Goal: Complete application form

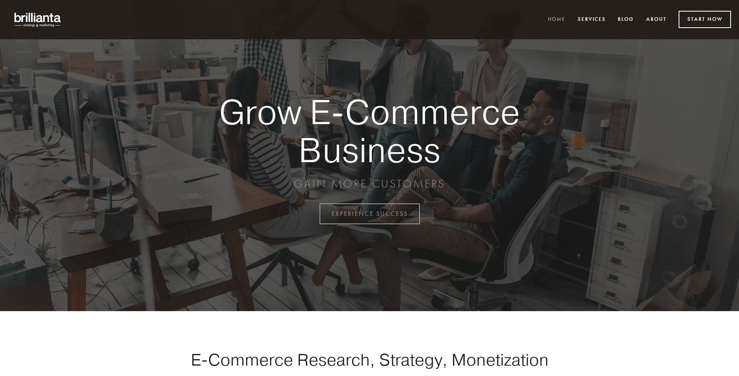
scroll to position [2096, 0]
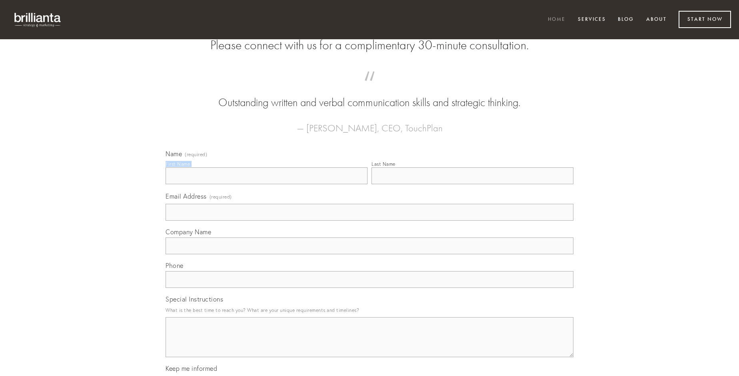
type input "[PERSON_NAME]"
click at [472, 184] on input "Last Name" at bounding box center [473, 175] width 202 height 17
type input "[PERSON_NAME]"
click at [370, 220] on input "Email Address (required)" at bounding box center [370, 212] width 408 height 17
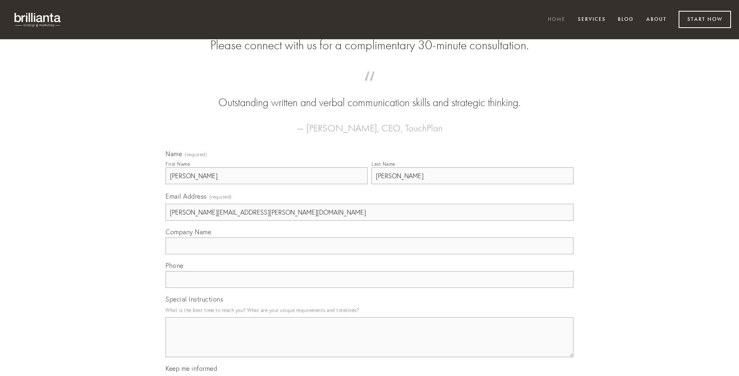
type input "[PERSON_NAME][EMAIL_ADDRESS][PERSON_NAME][DOMAIN_NAME]"
click at [370, 254] on input "Company Name" at bounding box center [370, 245] width 408 height 17
type input "acquiro"
click at [370, 288] on input "text" at bounding box center [370, 279] width 408 height 17
click at [370, 344] on textarea "Special Instructions" at bounding box center [370, 337] width 408 height 40
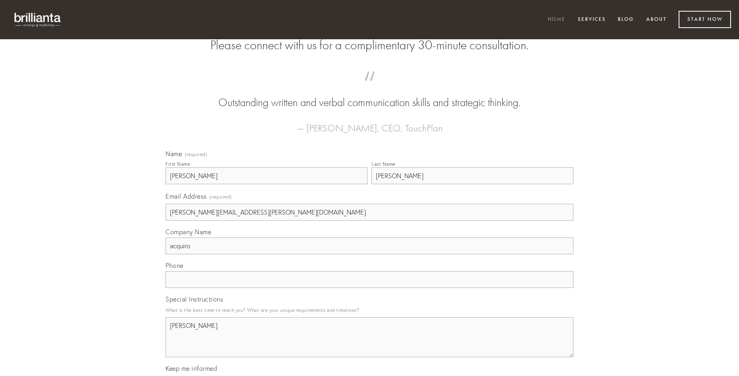
type textarea "[PERSON_NAME]"
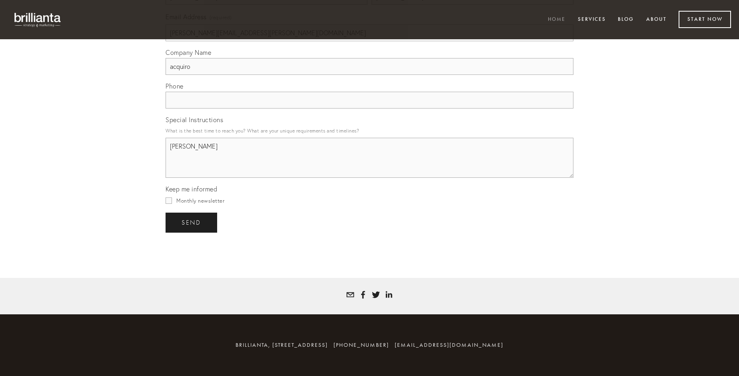
click at [192, 222] on span "send" at bounding box center [192, 222] width 20 height 7
